Goal: Obtain resource: Obtain resource

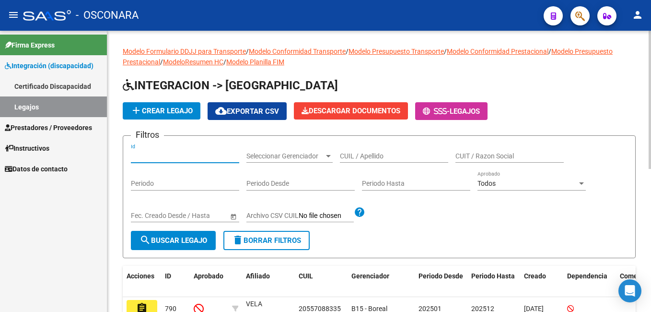
click at [193, 155] on input "Id" at bounding box center [185, 156] width 108 height 8
type input "712"
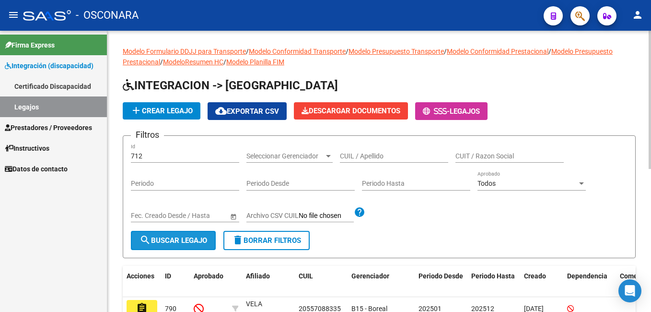
click at [166, 245] on button "search Buscar Legajo" at bounding box center [173, 240] width 85 height 19
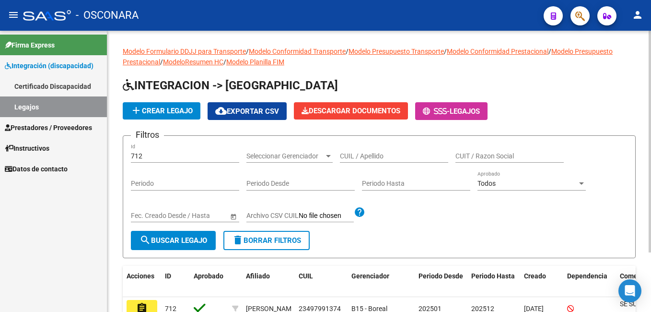
click at [323, 136] on div at bounding box center [650, 142] width 2 height 222
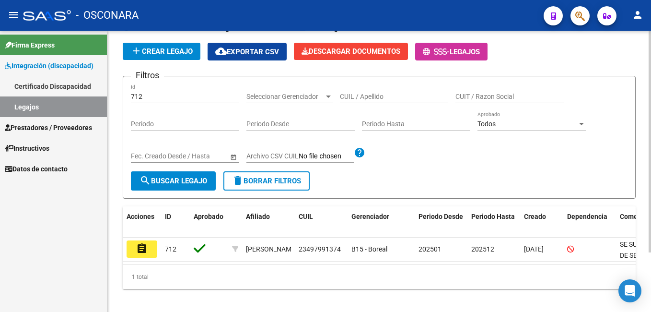
scroll to position [75, 0]
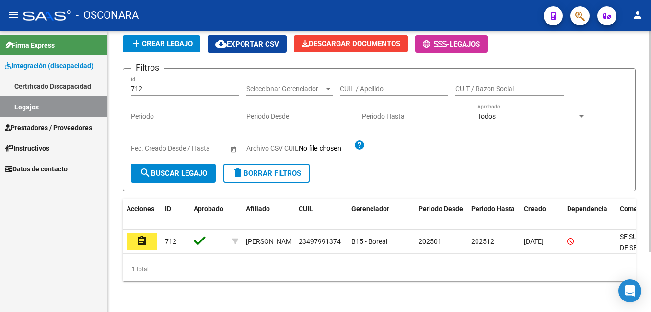
click at [323, 248] on html "menu - OSCONARA person Firma Express Integración (discapacidad) Certificado Dis…" at bounding box center [325, 156] width 651 height 312
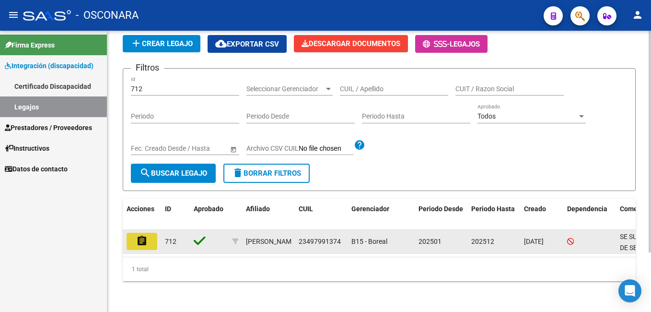
click at [138, 235] on mat-icon "assignment" at bounding box center [142, 241] width 12 height 12
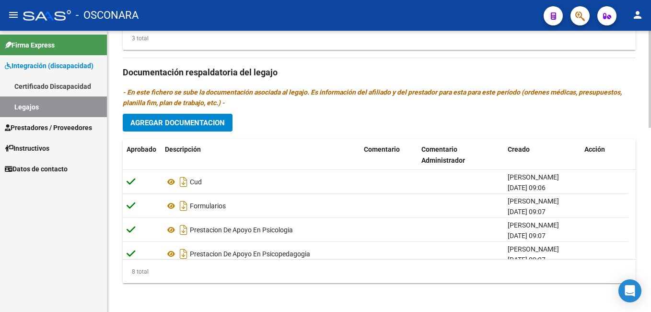
scroll to position [534, 0]
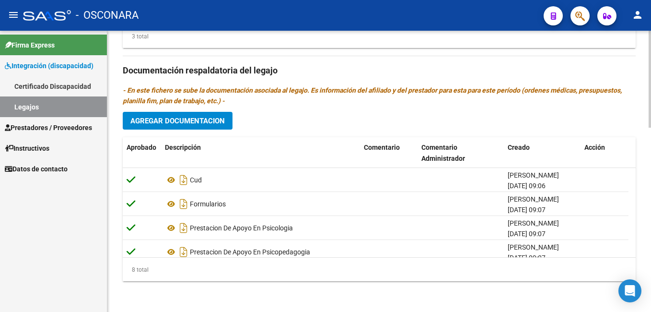
click at [323, 312] on html "menu - OSCONARA person Firma Express Integración (discapacidad) Certificado Dis…" at bounding box center [325, 156] width 651 height 312
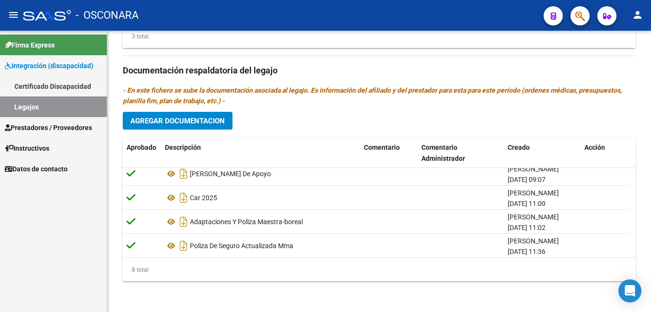
scroll to position [106, 0]
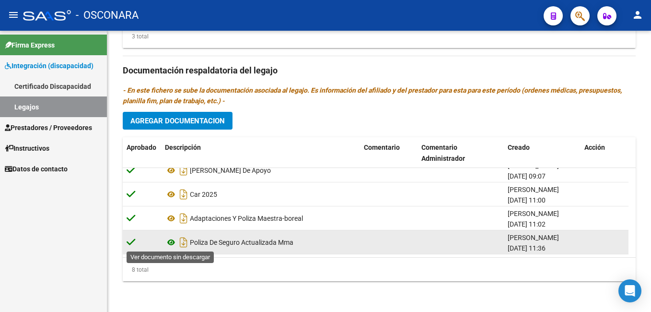
click at [170, 245] on icon at bounding box center [171, 242] width 12 height 12
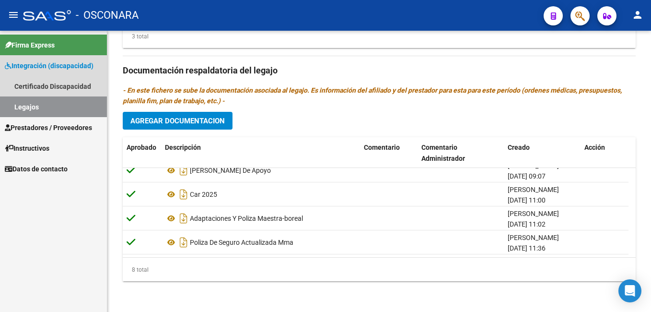
click at [35, 108] on link "Legajos" at bounding box center [53, 106] width 107 height 21
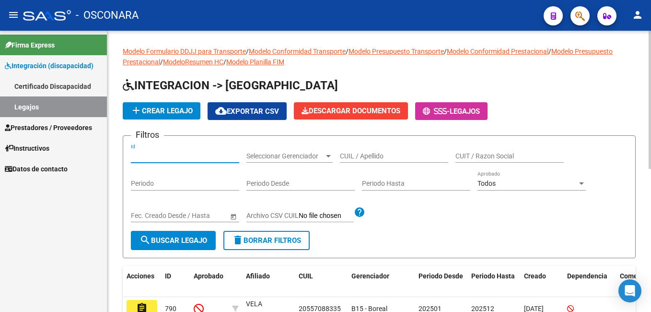
click at [154, 155] on input "Id" at bounding box center [185, 156] width 108 height 8
type input "711"
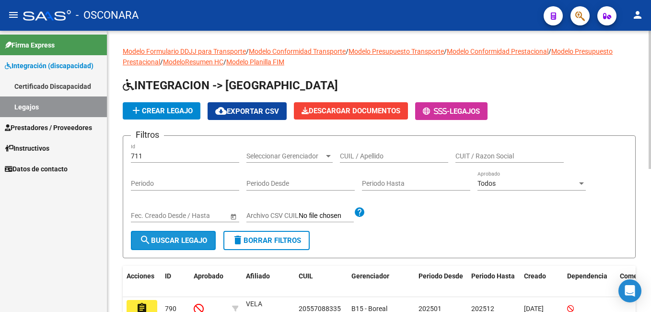
click at [188, 234] on button "search Buscar Legajo" at bounding box center [173, 240] width 85 height 19
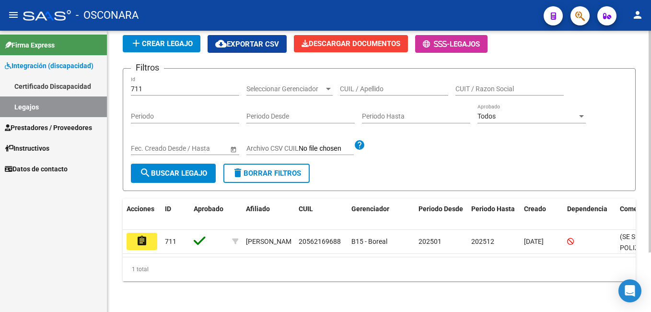
scroll to position [75, 0]
click at [323, 309] on html "menu - OSCONARA person Firma Express Integración (discapacidad) Certificado Dis…" at bounding box center [325, 156] width 651 height 312
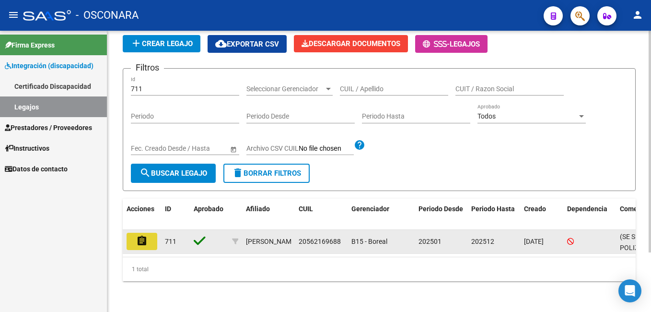
click at [144, 235] on mat-icon "assignment" at bounding box center [142, 241] width 12 height 12
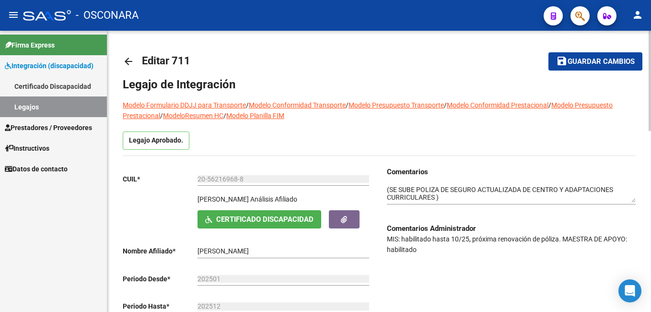
click at [323, 125] on div at bounding box center [650, 81] width 2 height 100
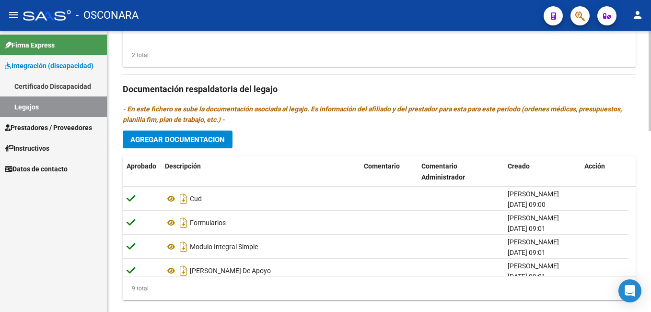
click at [323, 299] on html "menu - OSCONARA person Firma Express Integración (discapacidad) Certificado Dis…" at bounding box center [325, 156] width 651 height 312
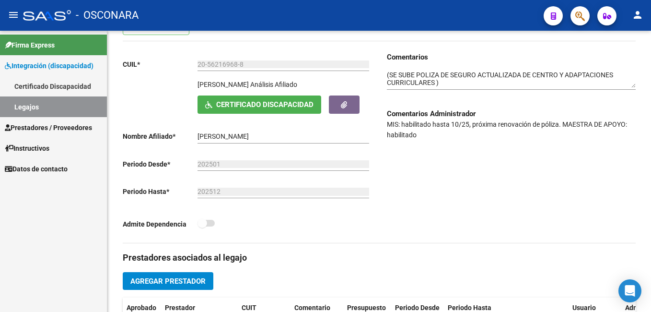
scroll to position [128, 0]
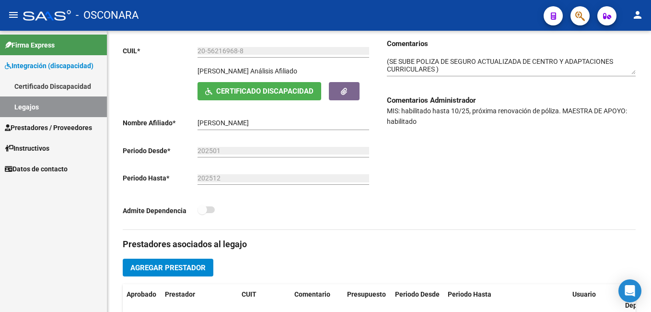
click at [323, 88] on div "arrow_back Editar 711 save Guardar cambios Legajo de Integración Modelo Formula…" at bounding box center [380, 297] width 546 height 789
